Goal: Information Seeking & Learning: Check status

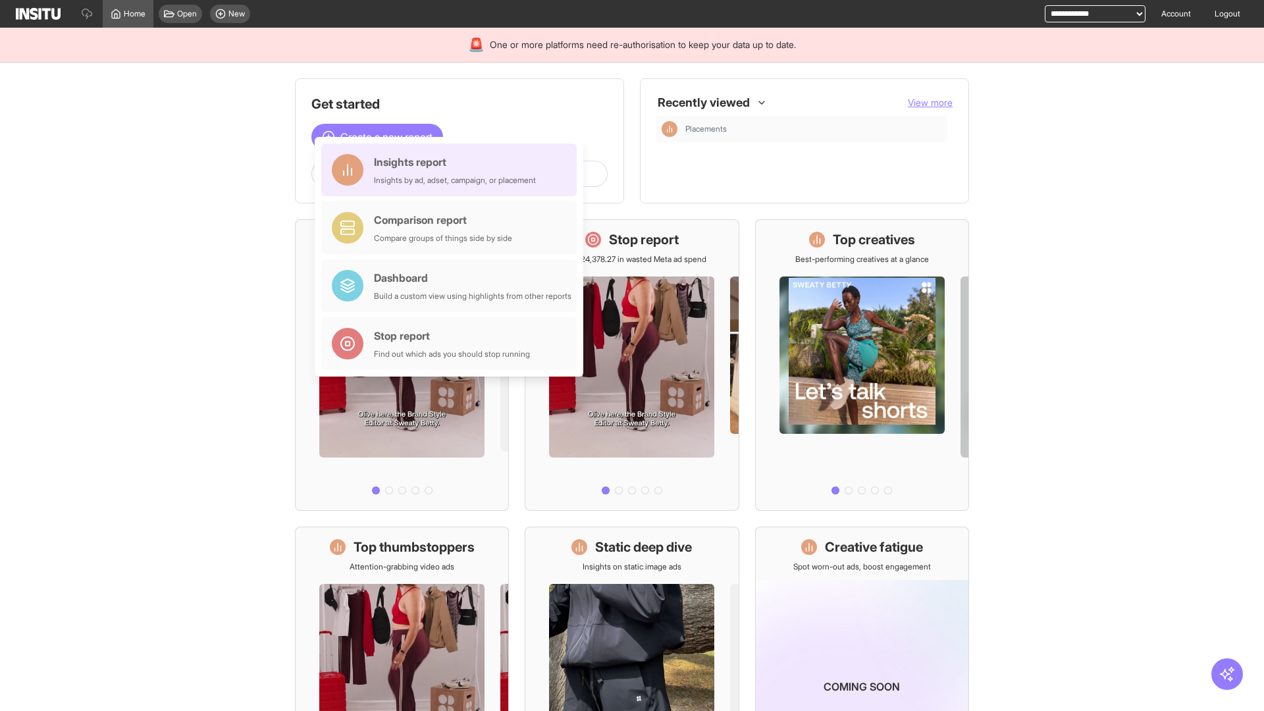
click at [452, 170] on div "Insights report Insights by ad, adset, campaign, or placement" at bounding box center [455, 170] width 162 height 32
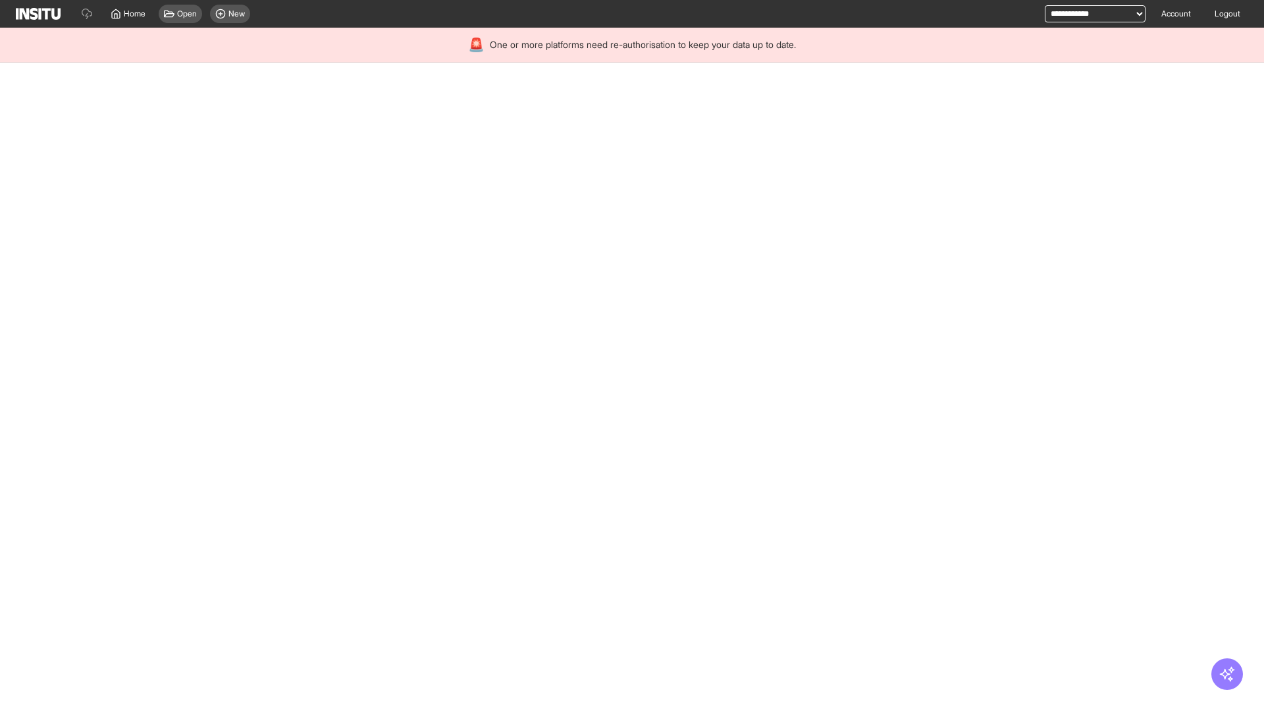
select select "**"
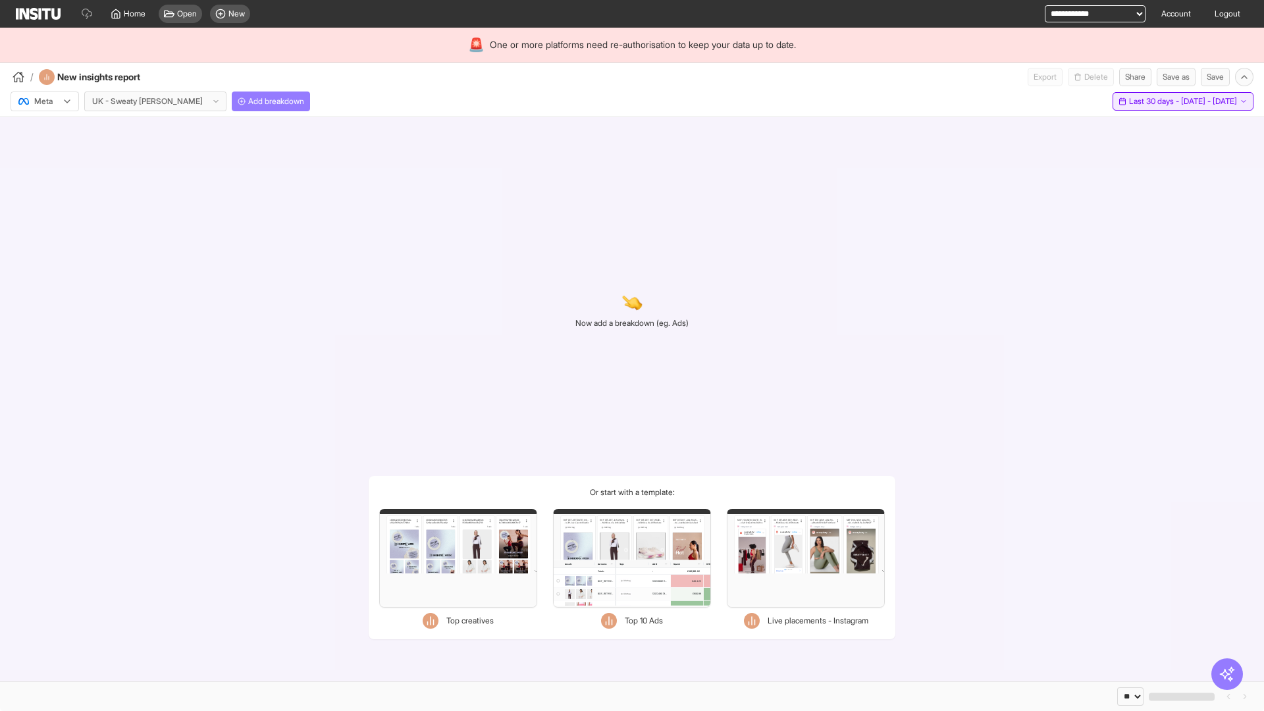
click at [1153, 101] on span "Last 30 days - [DATE] - [DATE]" at bounding box center [1183, 101] width 108 height 11
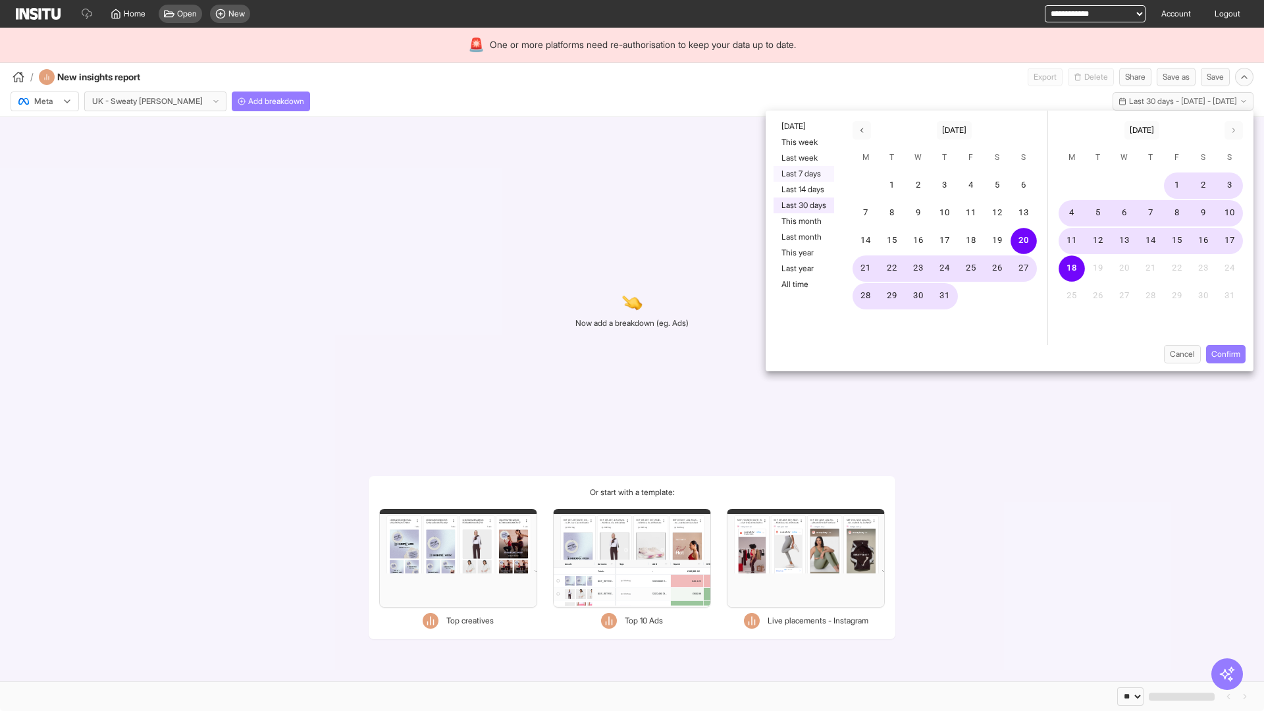
click at [803, 174] on button "Last 7 days" at bounding box center [804, 174] width 61 height 16
